Goal: Find specific fact: Find specific fact

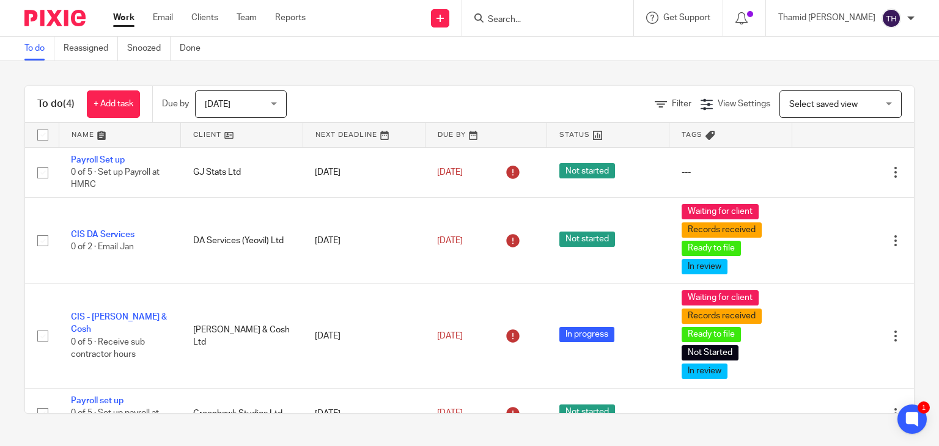
click at [617, 19] on form at bounding box center [552, 17] width 130 height 15
click at [577, 16] on input "Search" at bounding box center [542, 20] width 110 height 11
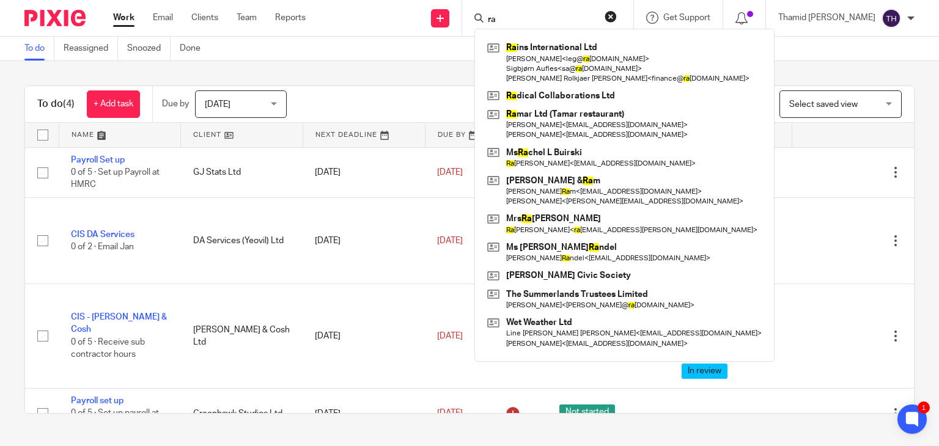
type input "r"
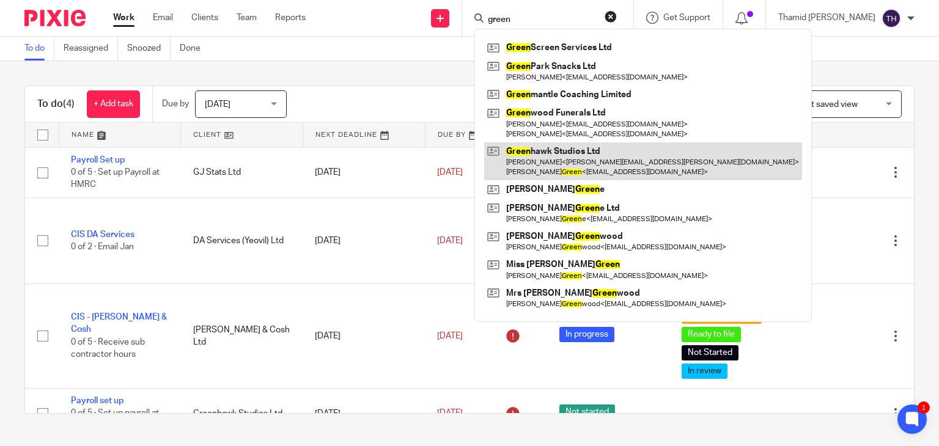
type input "green"
click at [603, 155] on link at bounding box center [643, 162] width 318 height 38
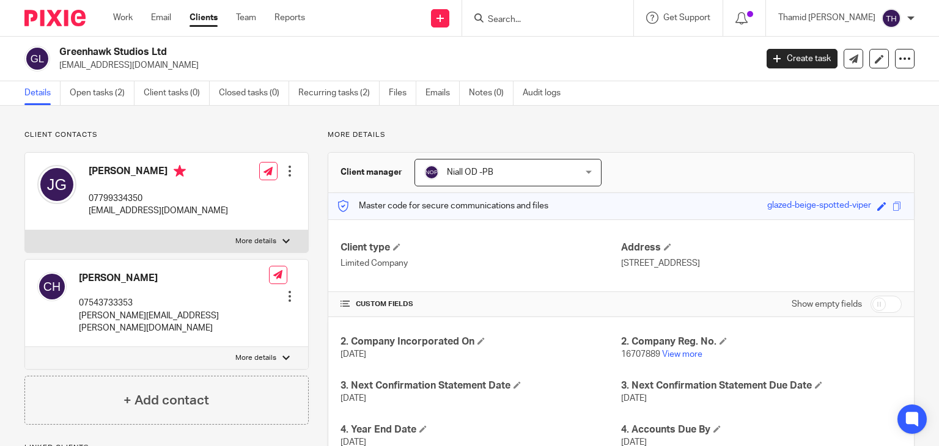
scroll to position [171, 0]
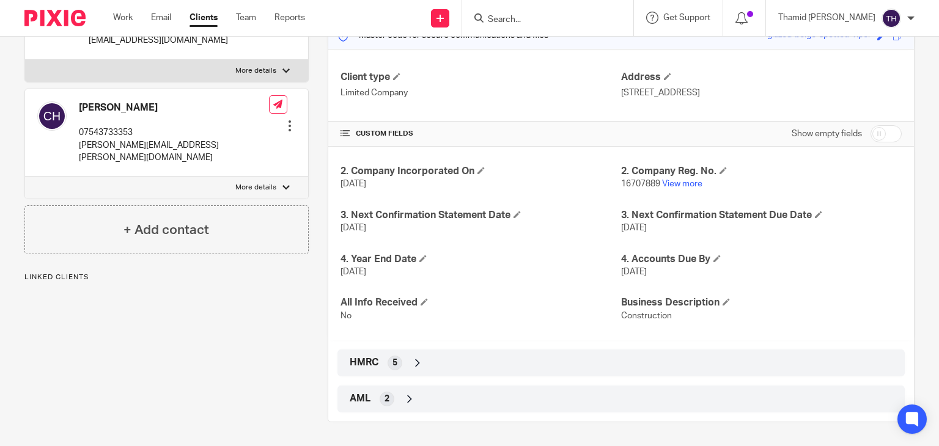
click at [419, 365] on icon at bounding box center [418, 363] width 12 height 12
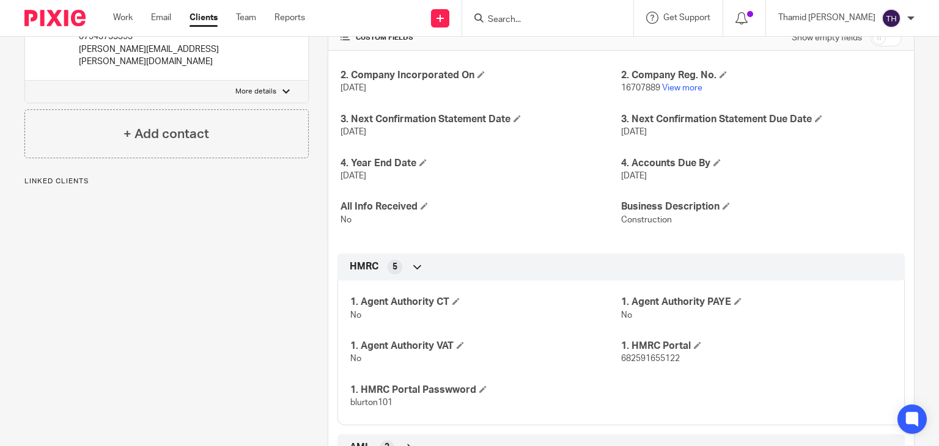
scroll to position [315, 0]
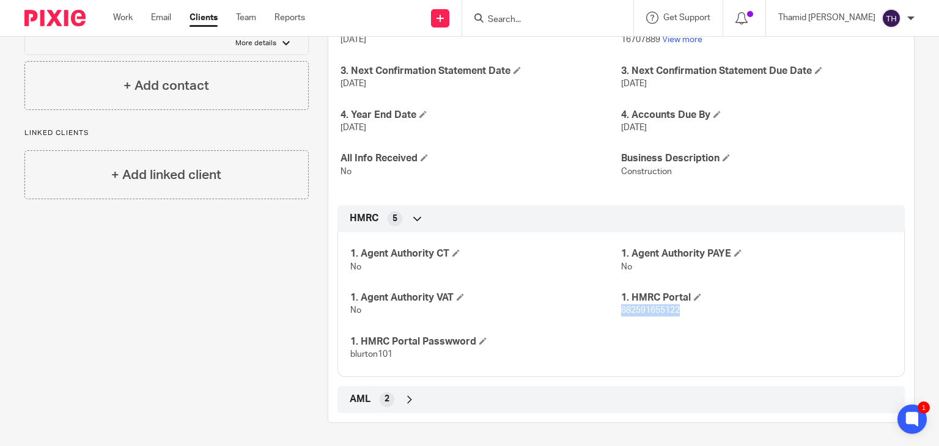
drag, startPoint x: 680, startPoint y: 309, endPoint x: 615, endPoint y: 315, distance: 65.1
click at [621, 315] on p "682591655122" at bounding box center [756, 311] width 271 height 12
copy span "682591655122"
click at [680, 303] on h4 "1. HMRC Portal" at bounding box center [756, 298] width 271 height 13
drag, startPoint x: 680, startPoint y: 309, endPoint x: 617, endPoint y: 313, distance: 63.7
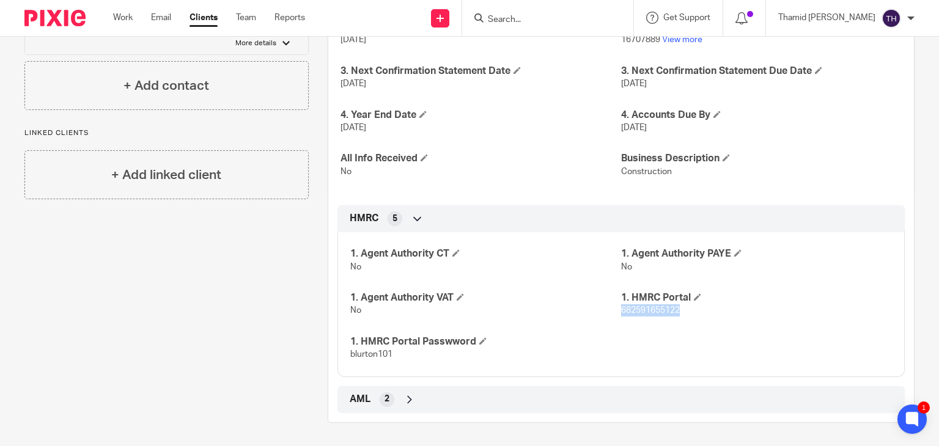
click at [621, 313] on p "682591655122" at bounding box center [756, 311] width 271 height 12
copy span "682591655122"
